Goal: Check status: Check status

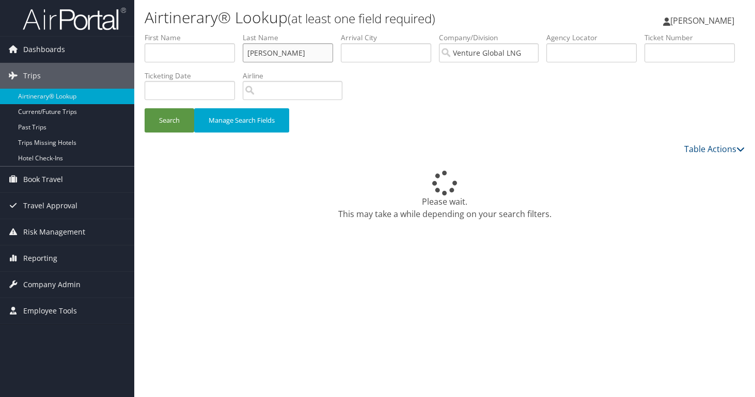
drag, startPoint x: 283, startPoint y: 57, endPoint x: 218, endPoint y: 48, distance: 65.6
click at [218, 33] on ul "First Name Last Name [PERSON_NAME] Departure City Arrival City Company/Division…" at bounding box center [445, 33] width 600 height 0
click at [243, 49] on input "[PERSON_NAME]" at bounding box center [288, 52] width 90 height 19
click at [210, 51] on input "text" at bounding box center [190, 52] width 90 height 19
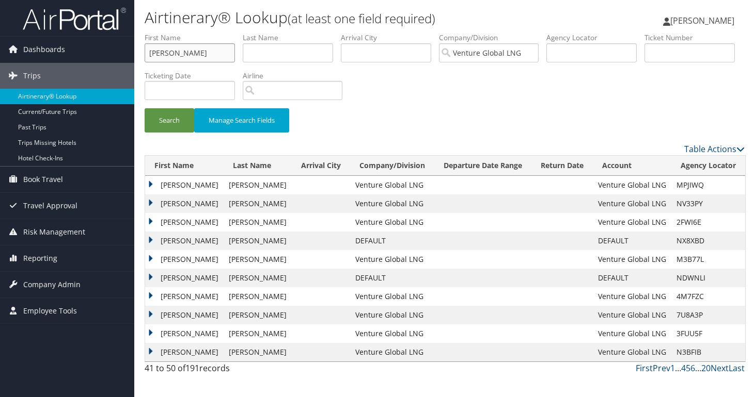
type input "[PERSON_NAME]"
click at [145, 108] on button "Search" at bounding box center [170, 120] width 50 height 24
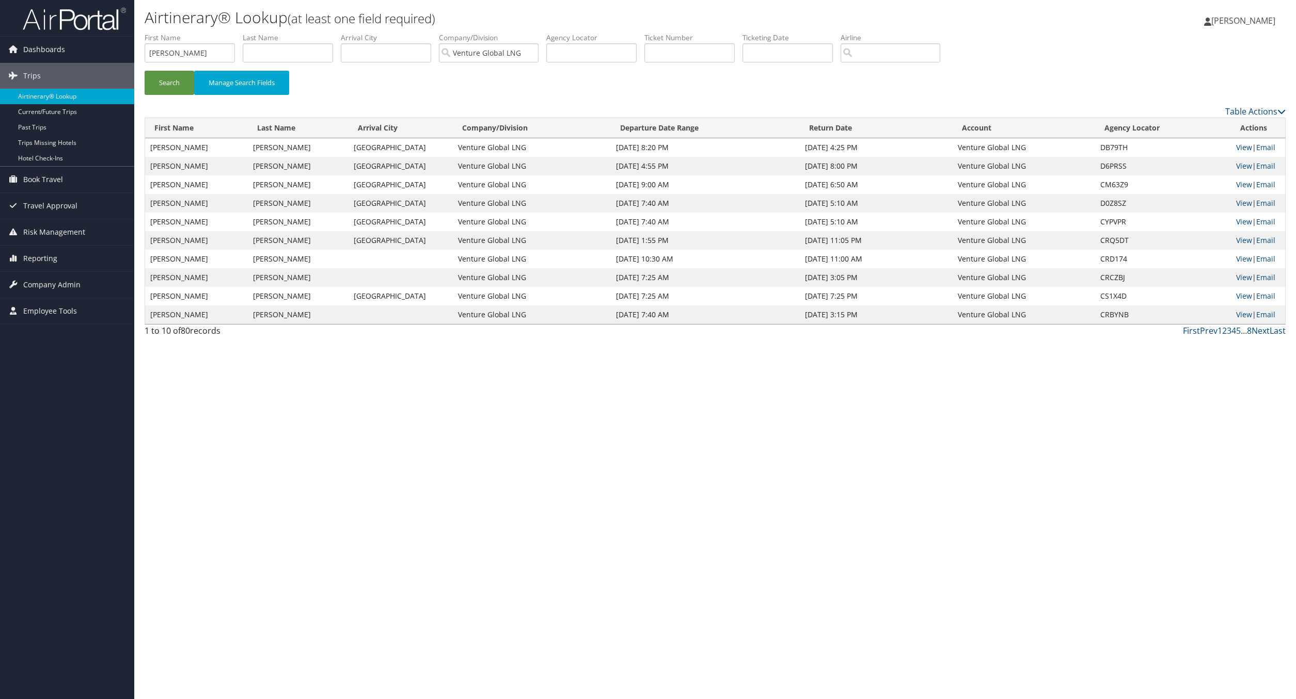
click at [754, 148] on link "View" at bounding box center [1244, 147] width 16 height 10
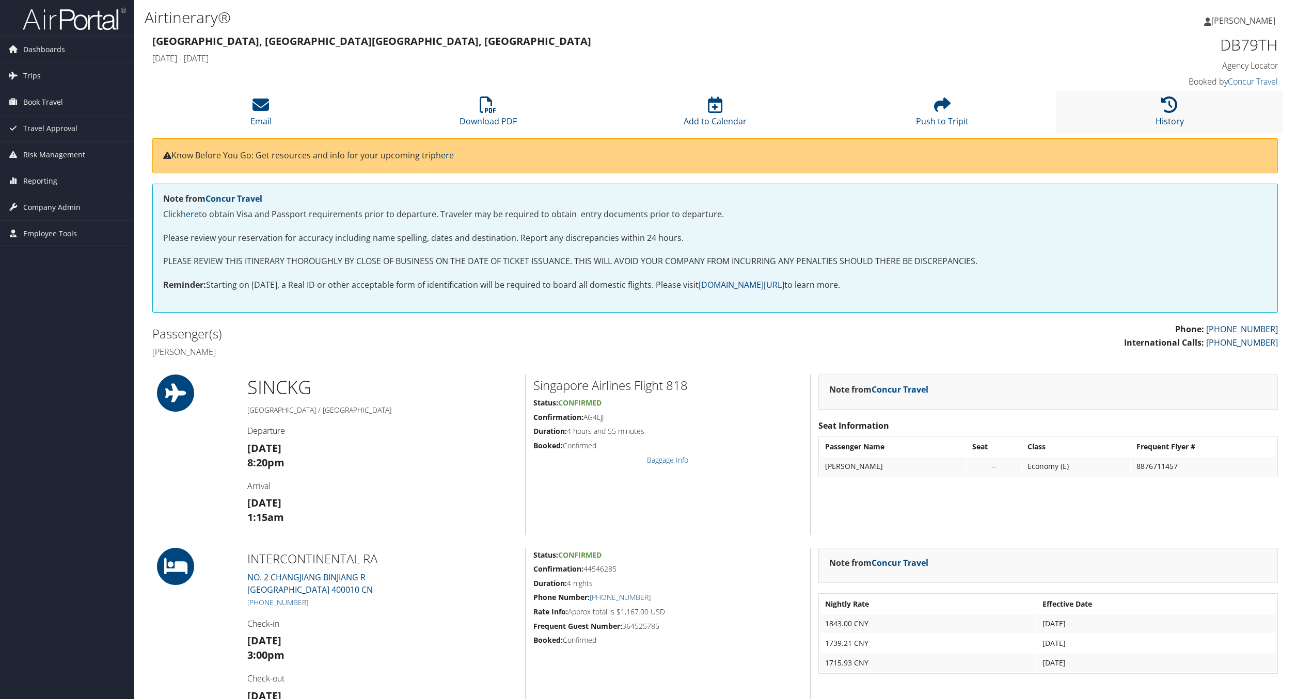
click at [1162, 121] on link "History" at bounding box center [1169, 114] width 28 height 25
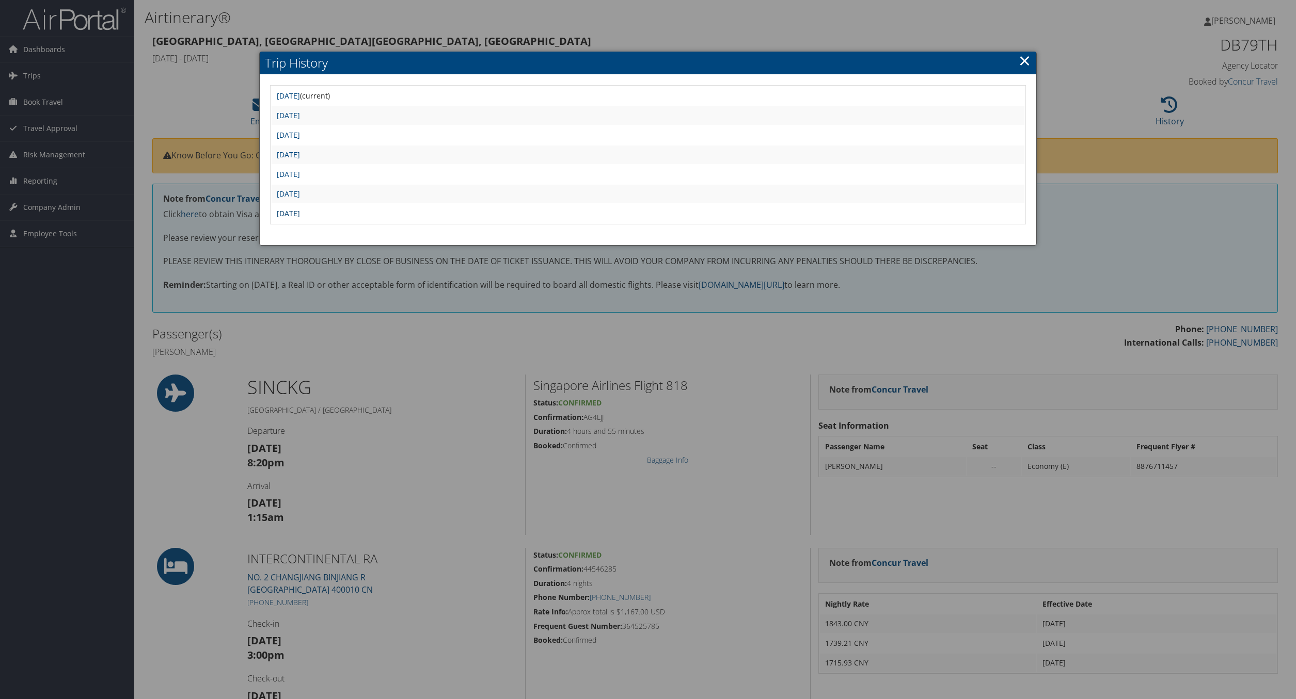
click at [300, 216] on link "[DATE]" at bounding box center [288, 214] width 23 height 10
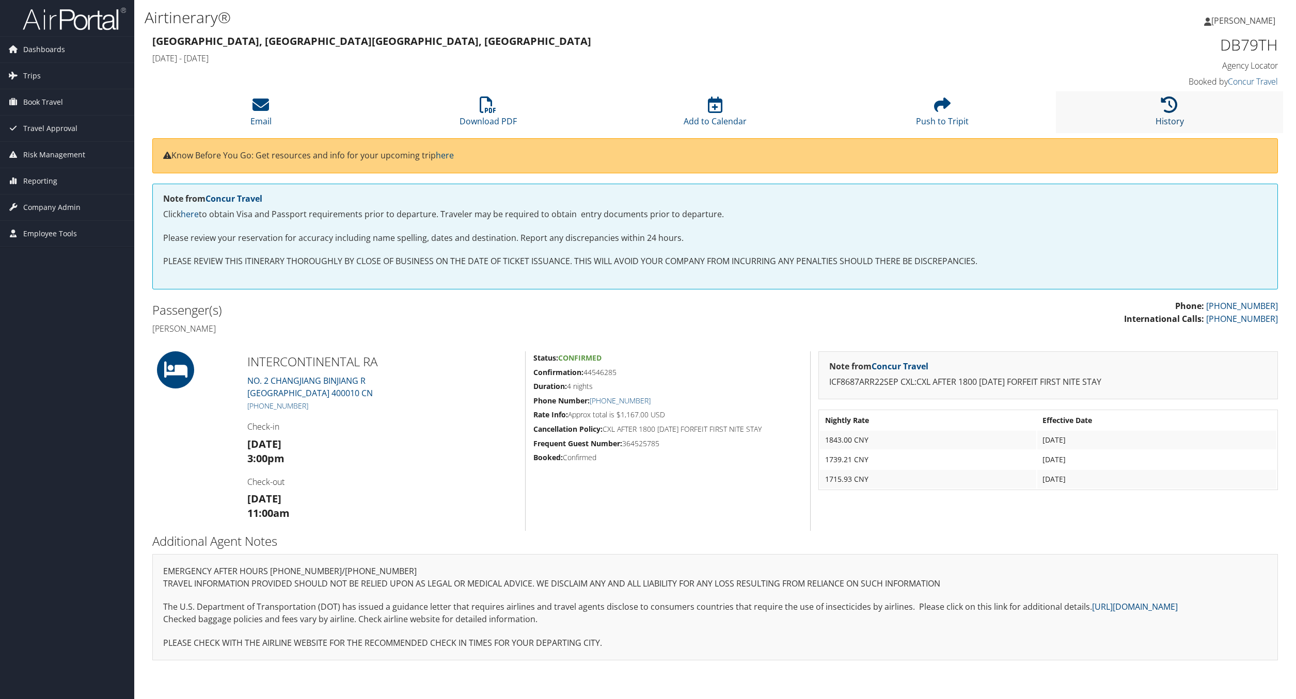
click at [1177, 121] on link "History" at bounding box center [1169, 114] width 28 height 25
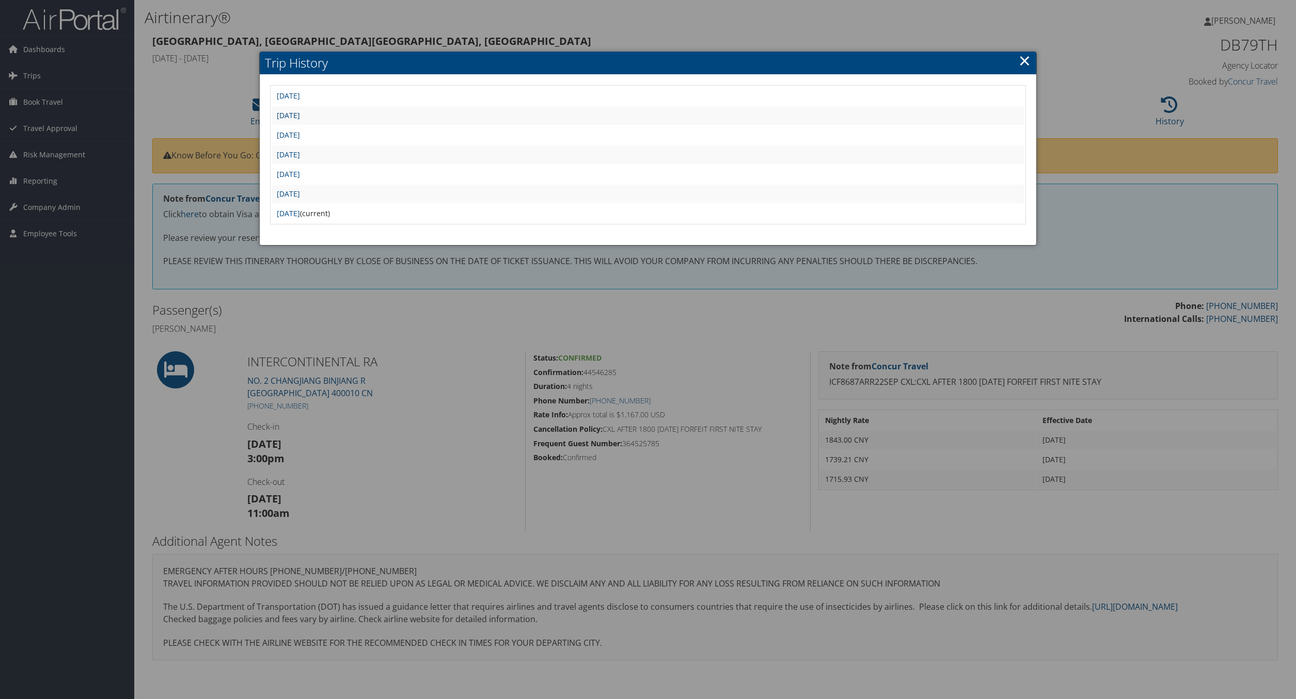
click at [300, 119] on link "[DATE]" at bounding box center [288, 115] width 23 height 10
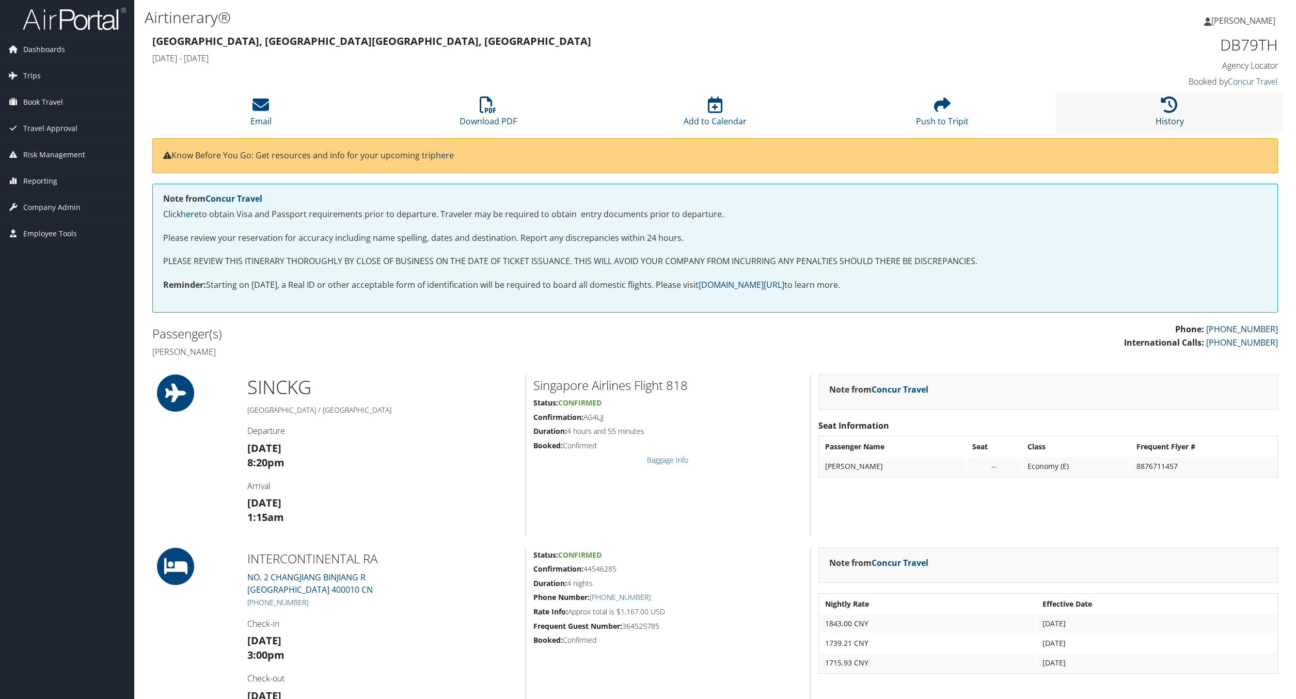
click at [1166, 116] on link "History" at bounding box center [1169, 114] width 28 height 25
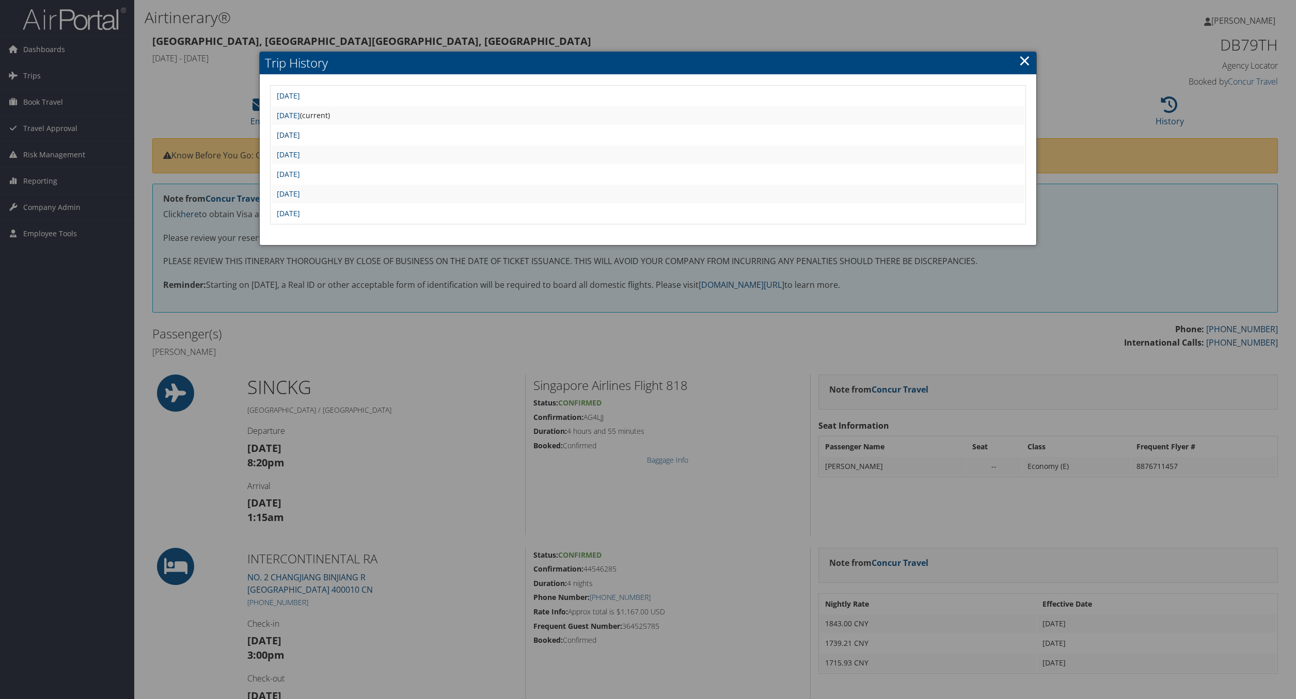
click at [300, 135] on link "[DATE]" at bounding box center [288, 135] width 23 height 10
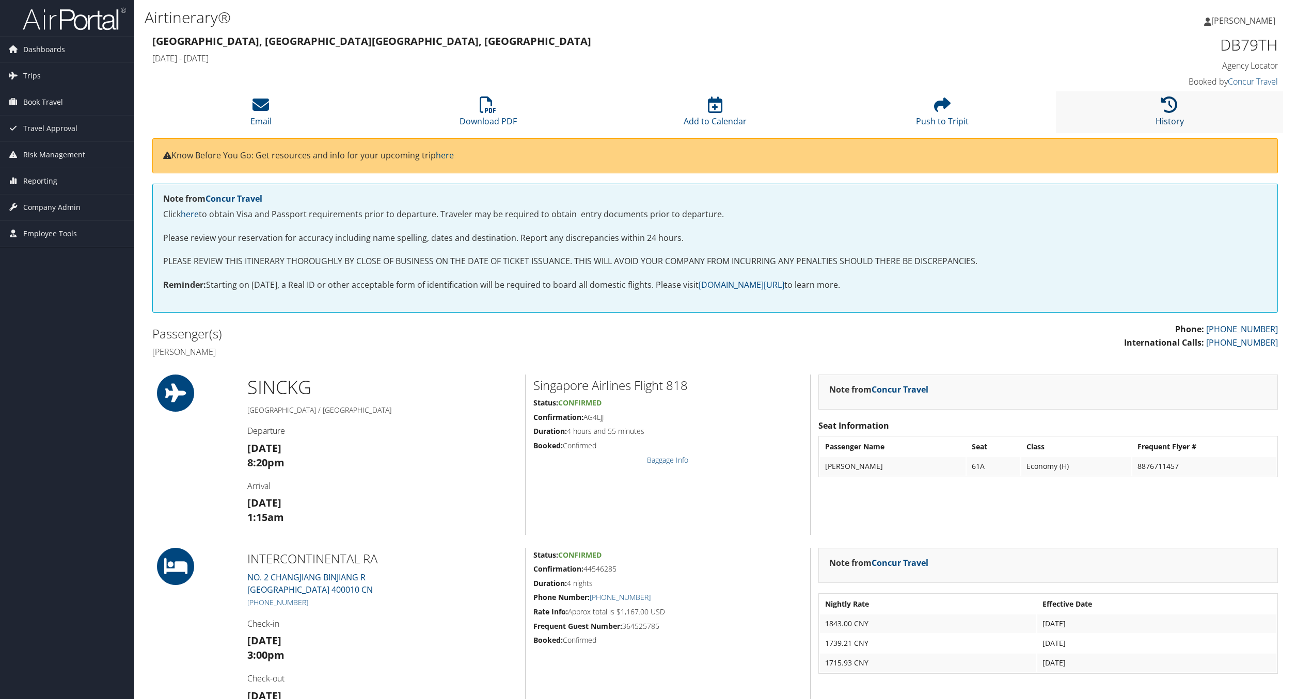
click at [1164, 120] on link "History" at bounding box center [1169, 114] width 28 height 25
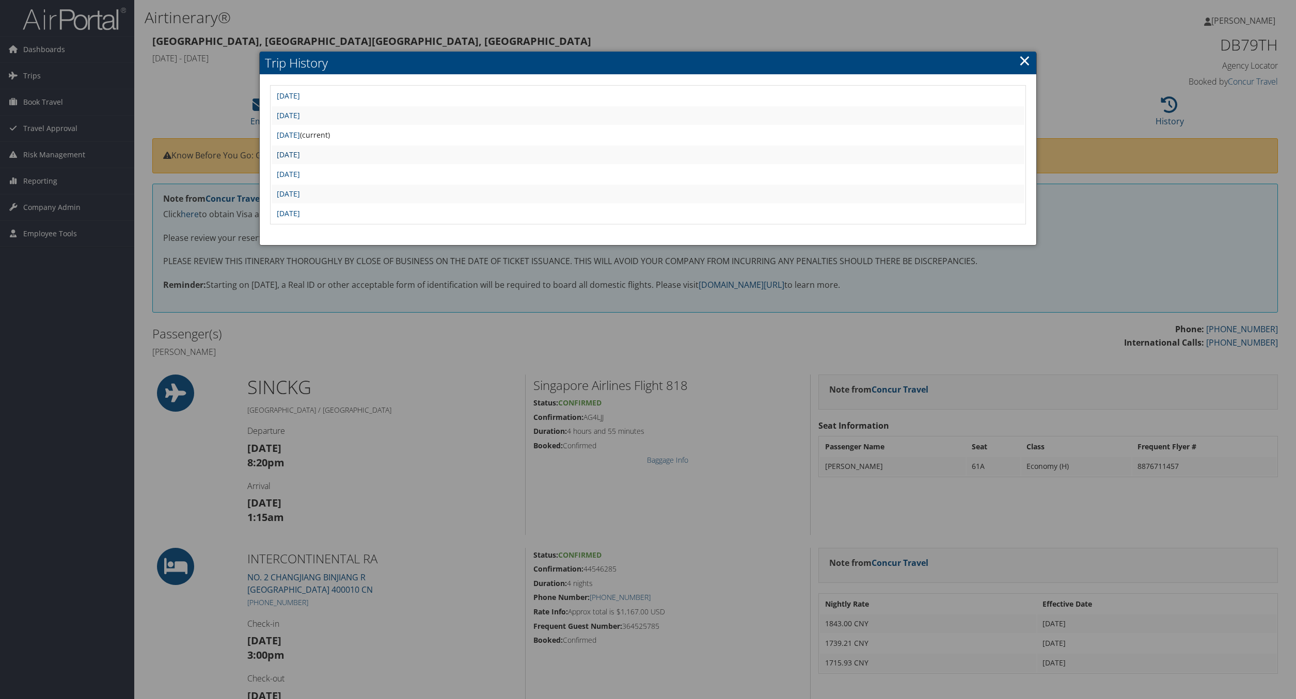
click at [300, 155] on link "[DATE]" at bounding box center [288, 155] width 23 height 10
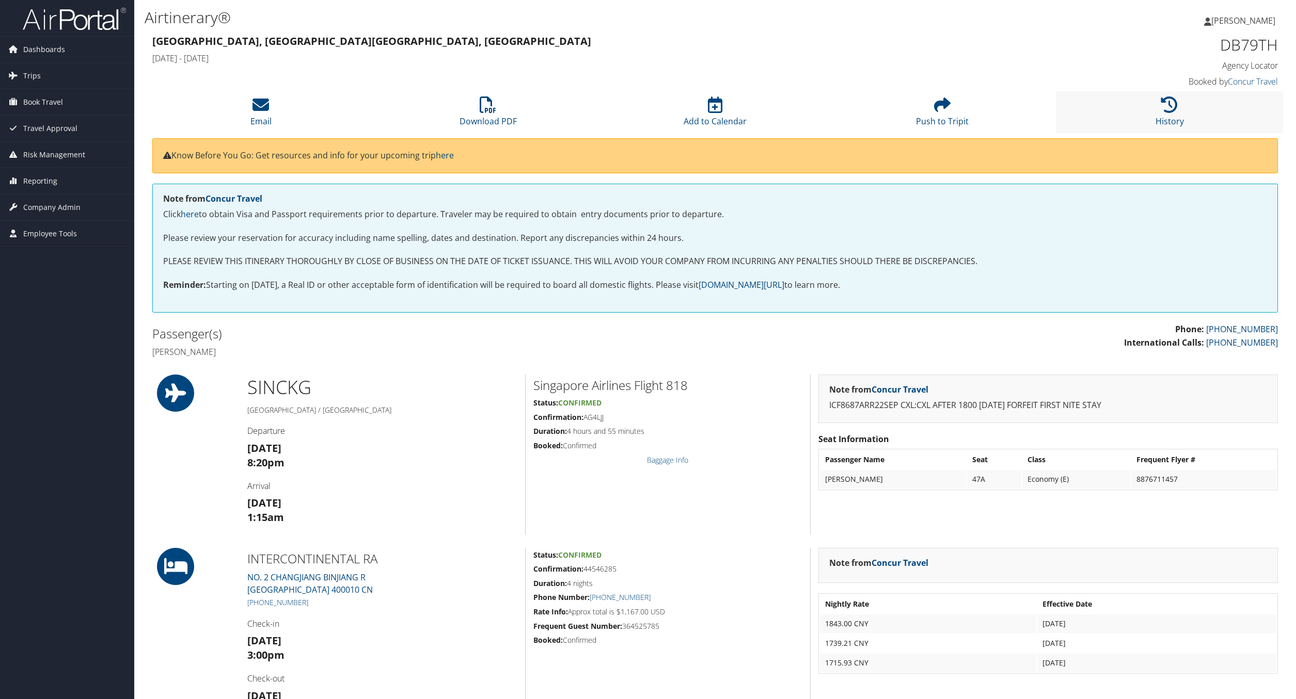
click at [1180, 101] on li "History" at bounding box center [1169, 112] width 227 height 42
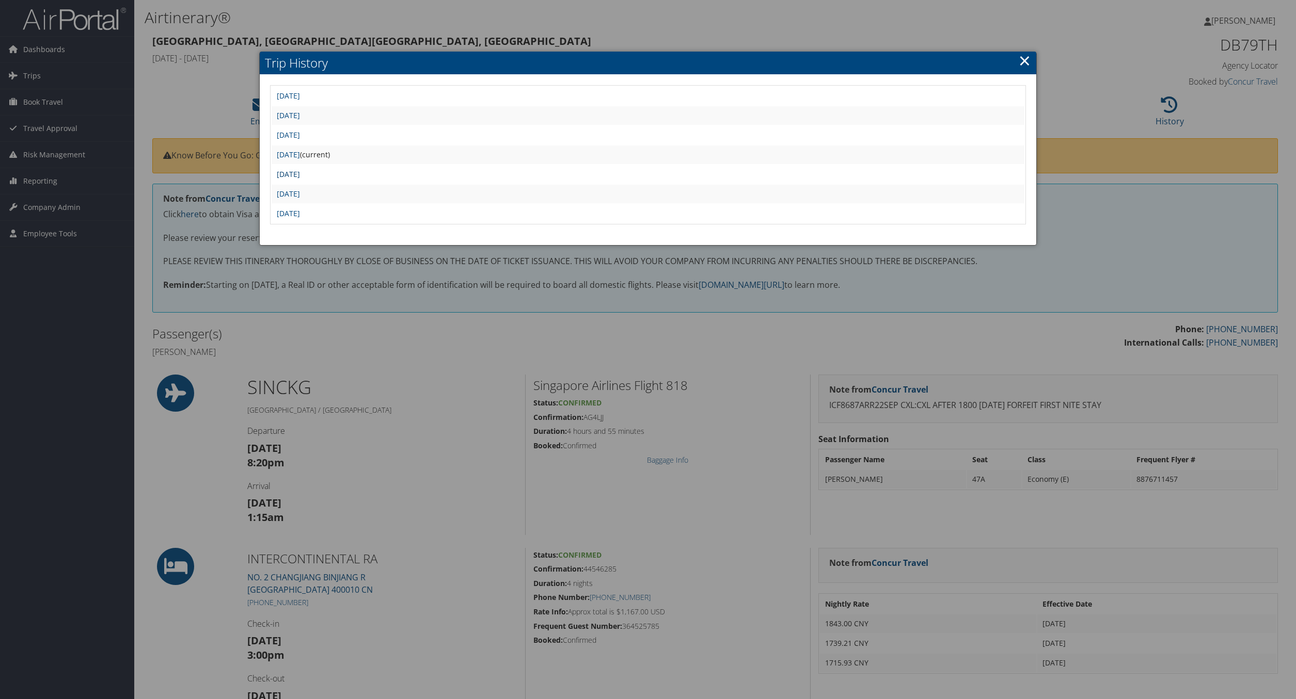
click at [300, 173] on link "[DATE]" at bounding box center [288, 174] width 23 height 10
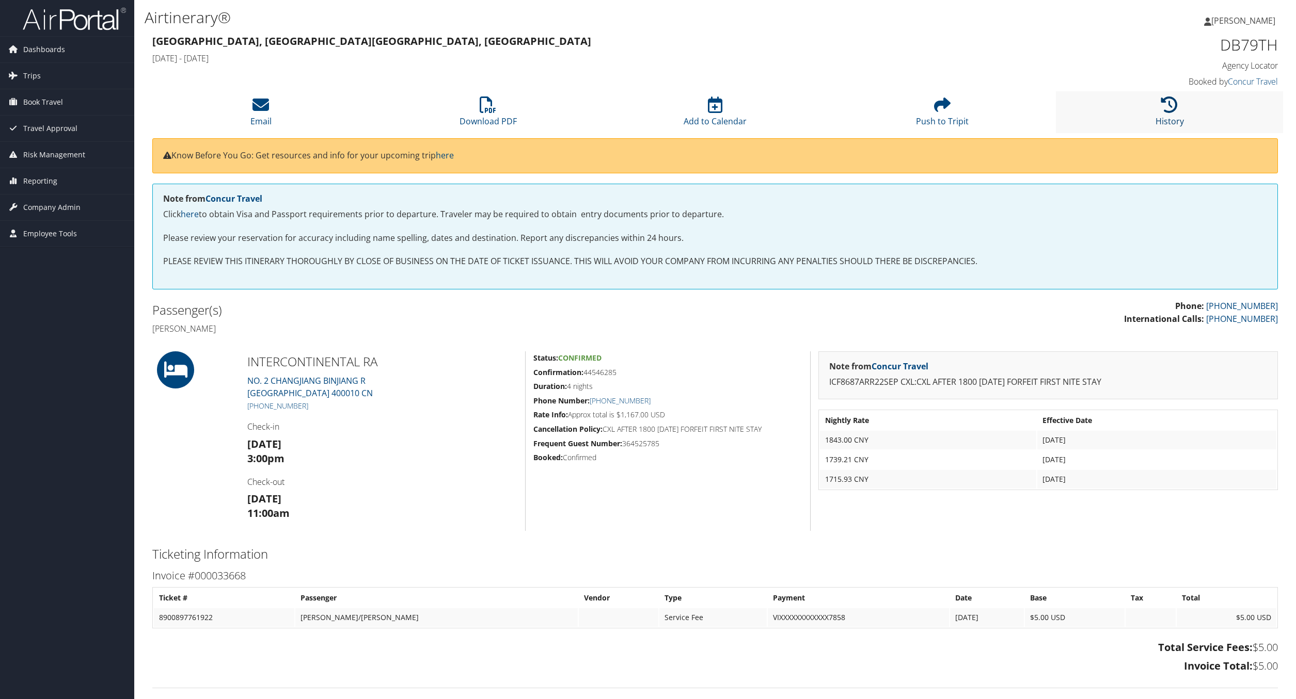
click at [1167, 116] on link "History" at bounding box center [1169, 114] width 28 height 25
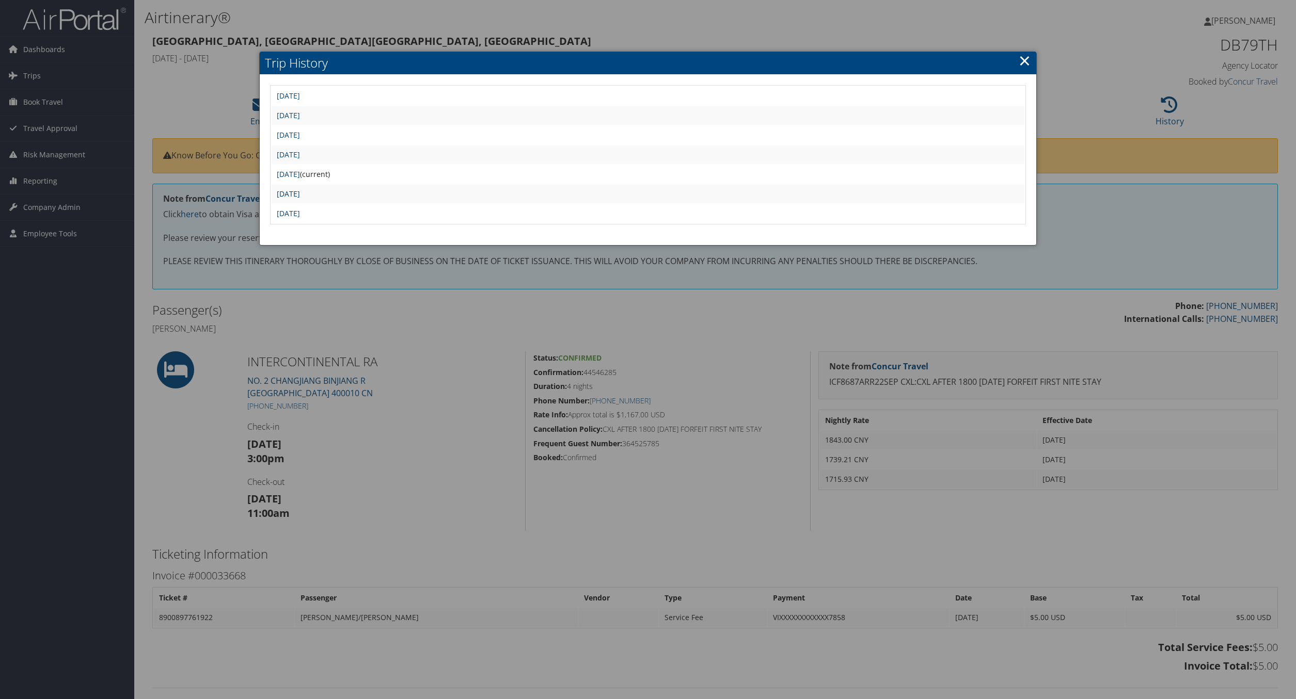
click at [299, 191] on link "[DATE]" at bounding box center [288, 194] width 23 height 10
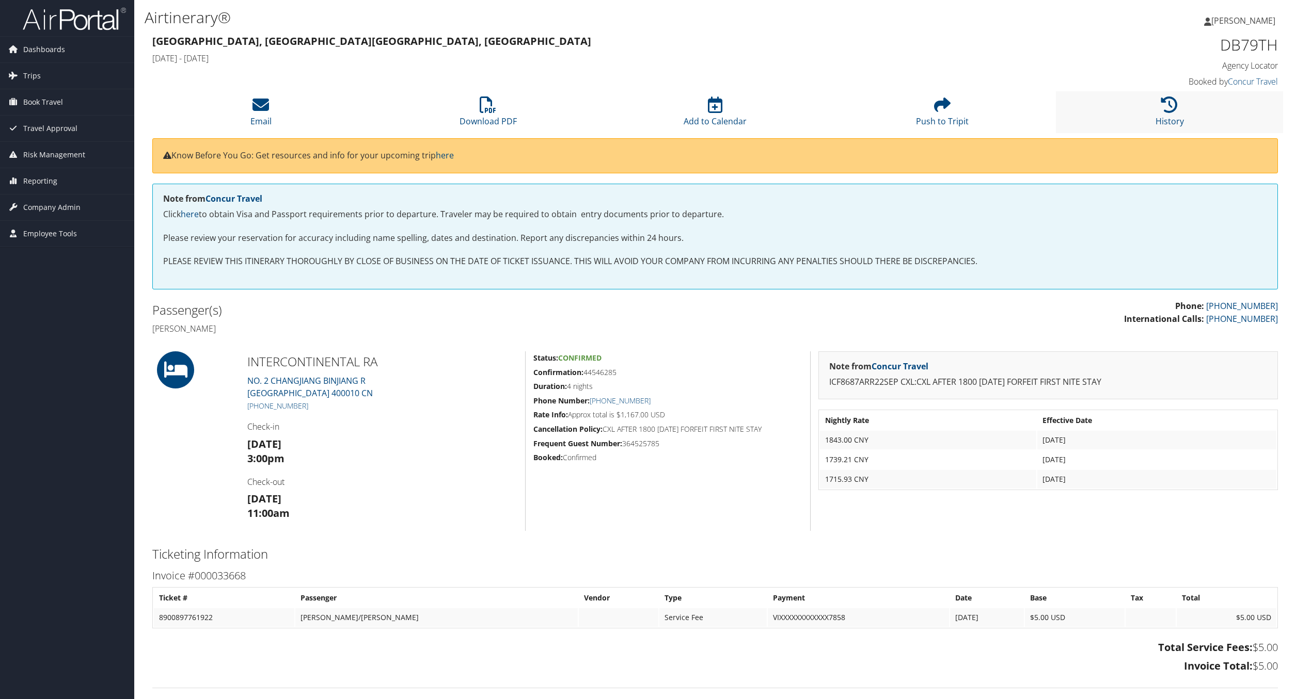
click at [1160, 110] on li "History" at bounding box center [1169, 112] width 227 height 42
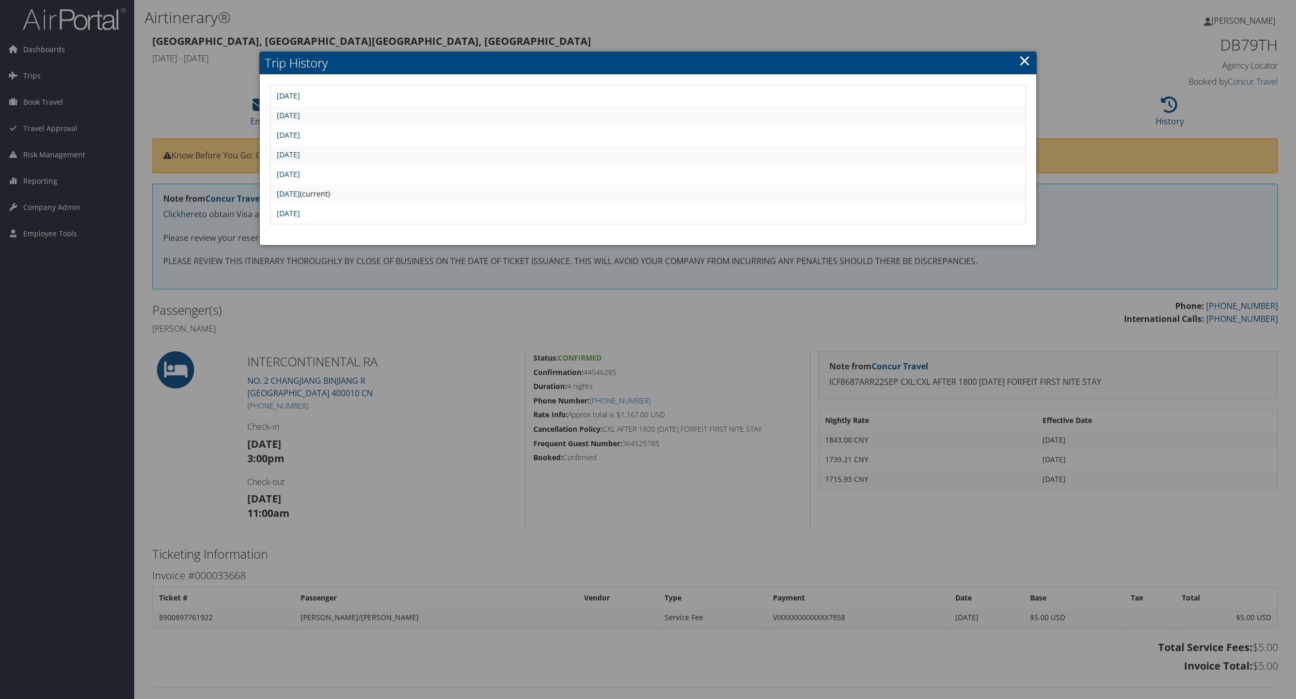
click at [300, 95] on link "[DATE]" at bounding box center [288, 96] width 23 height 10
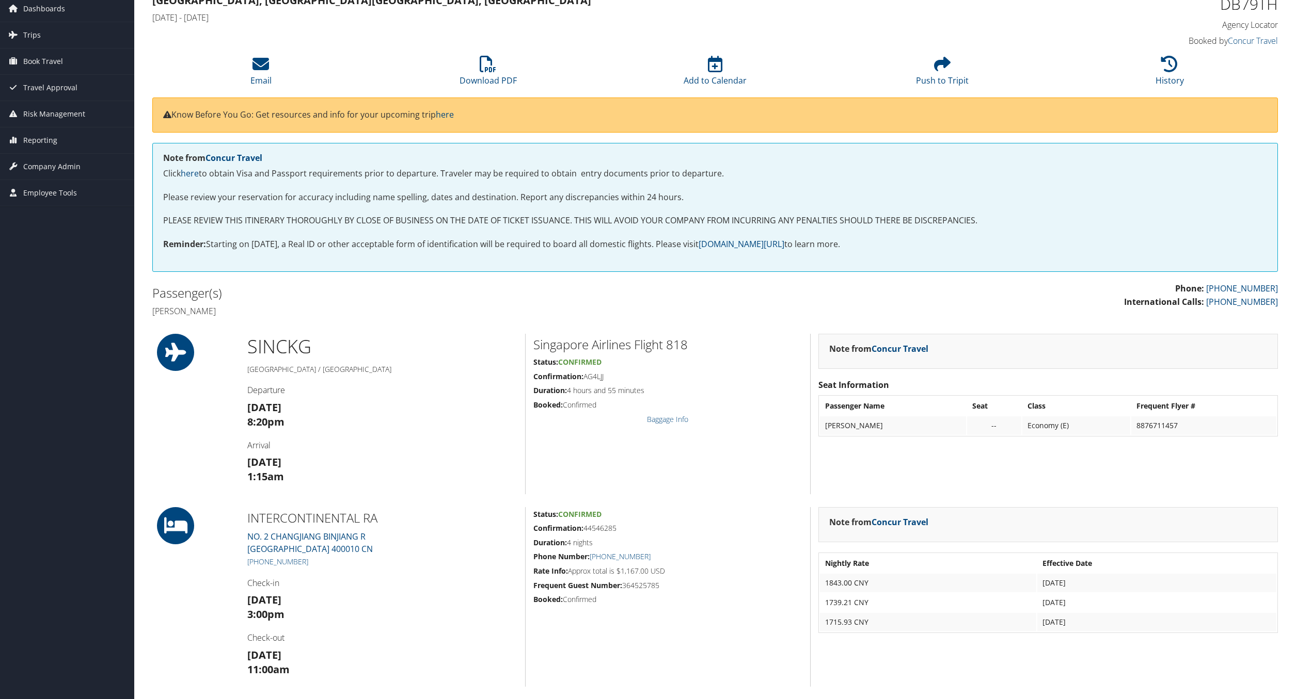
scroll to position [39, 0]
